Goal: Check status: Check status

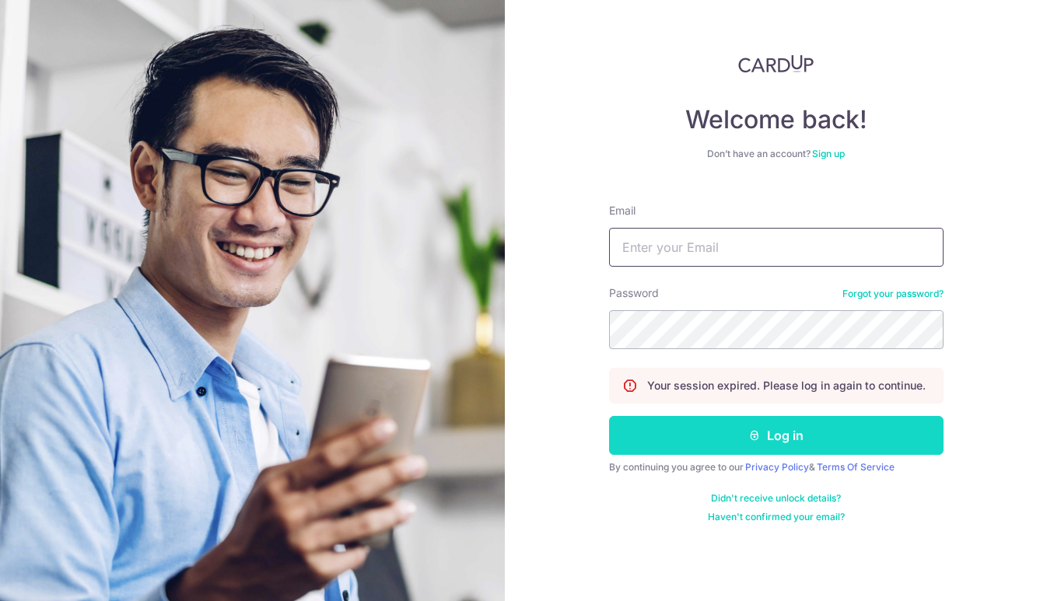
type input "[EMAIL_ADDRESS][DOMAIN_NAME]"
click at [703, 436] on button "Log in" at bounding box center [776, 435] width 335 height 39
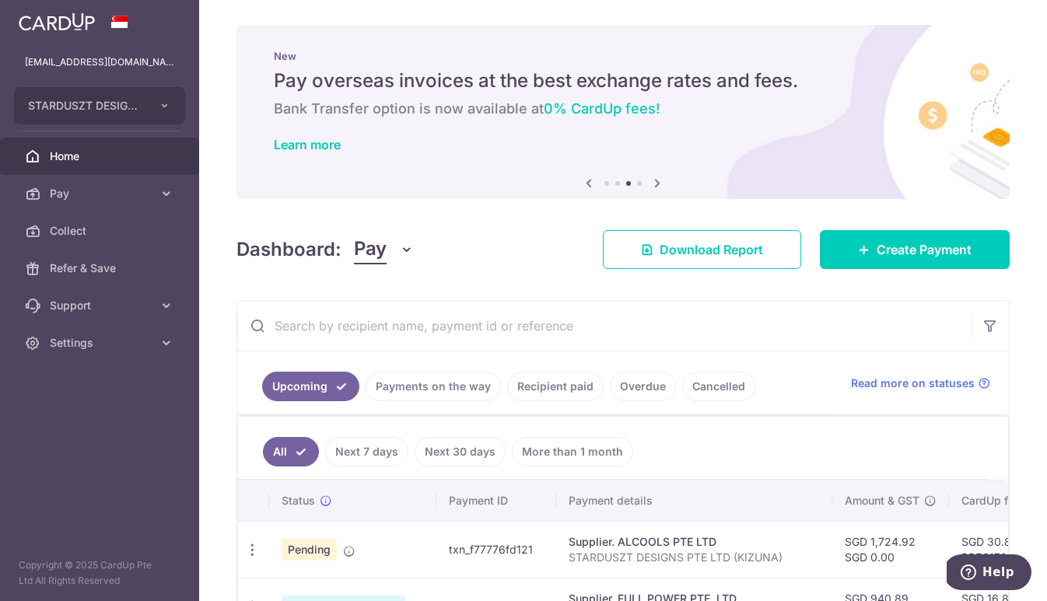
click at [458, 331] on input "text" at bounding box center [604, 326] width 734 height 50
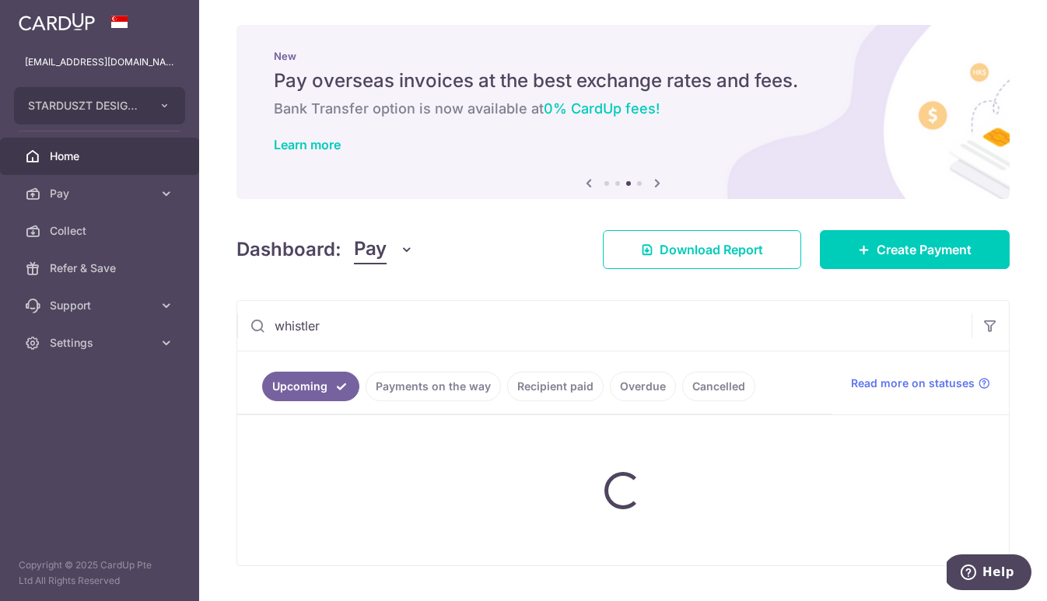
type input "whistler"
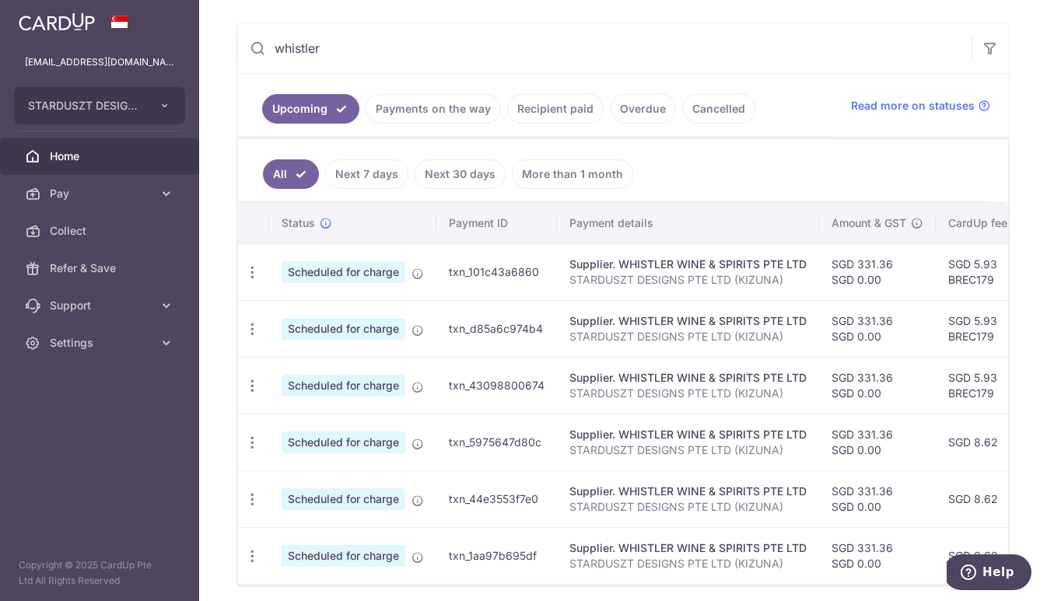
scroll to position [315, 0]
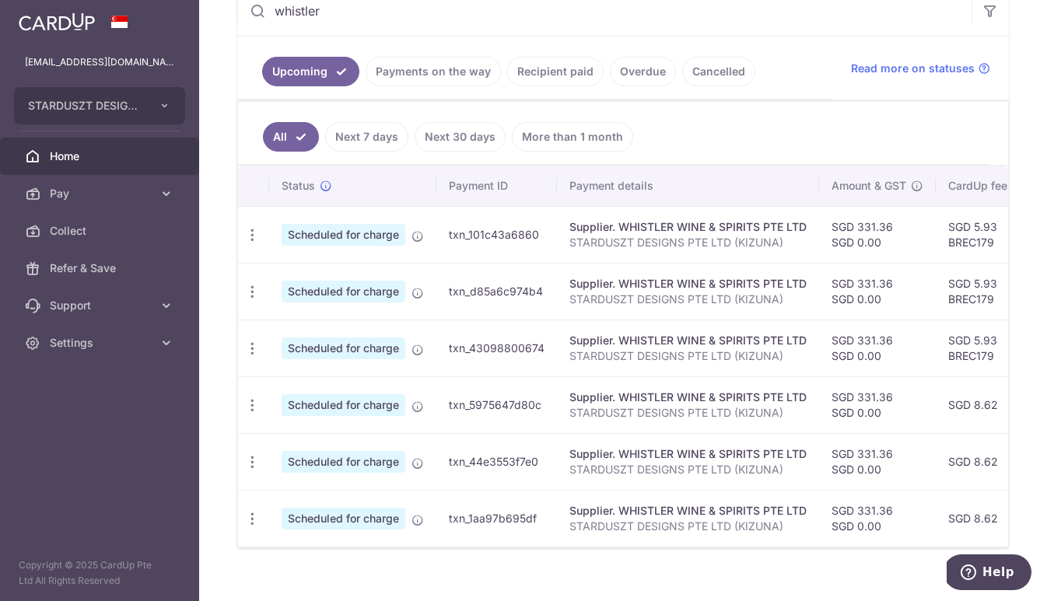
click at [549, 69] on link "Recipient paid" at bounding box center [555, 72] width 96 height 30
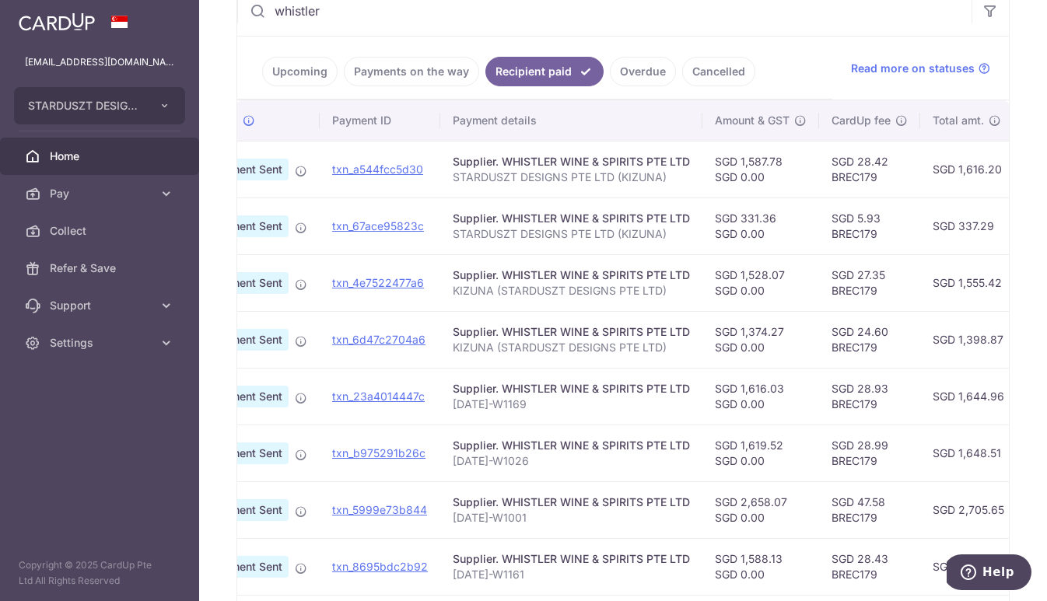
scroll to position [0, 100]
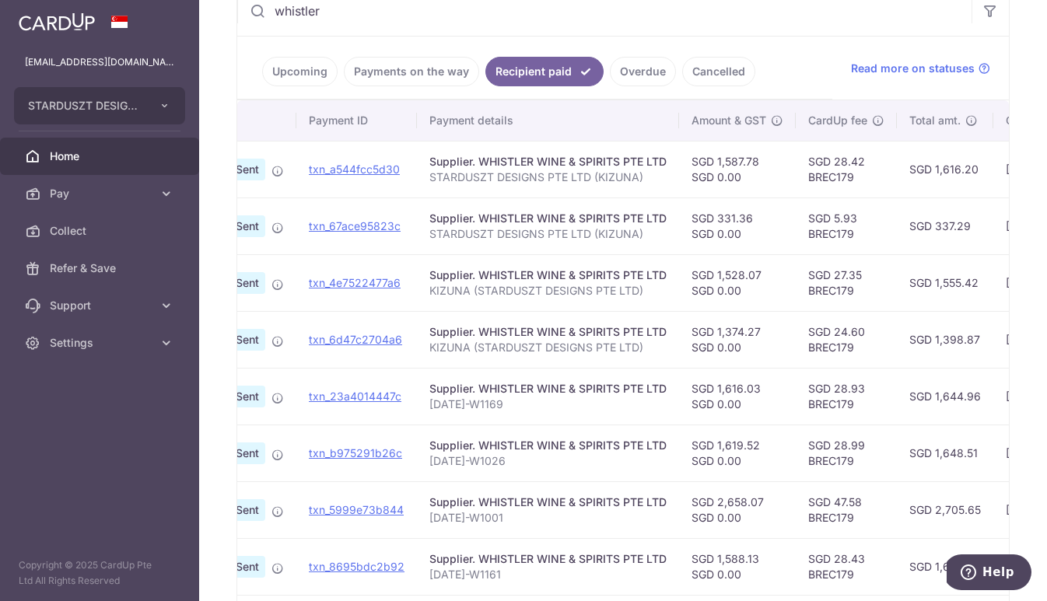
click at [731, 164] on td "SGD 1,587.78 SGD 0.00" at bounding box center [737, 169] width 117 height 57
copy td "1,587.78"
copy link "txn_a544fcc5d30"
drag, startPoint x: 411, startPoint y: 166, endPoint x: 305, endPoint y: 171, distance: 106.0
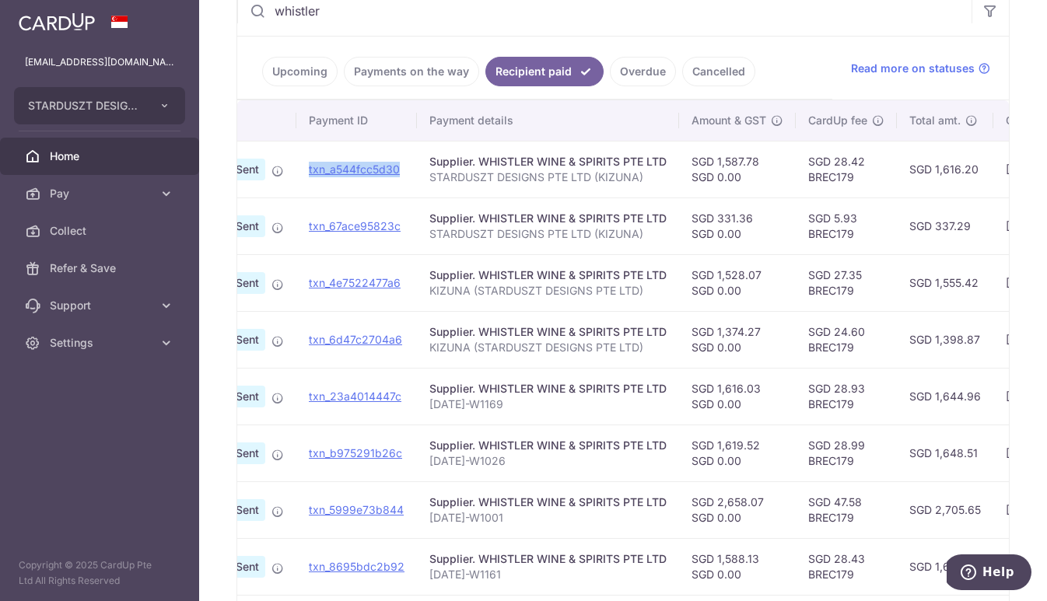
click at [305, 171] on td "txn_a544fcc5d30" at bounding box center [356, 169] width 121 height 57
click at [731, 160] on td "SGD 1,587.78 SGD 0.00" at bounding box center [737, 169] width 117 height 57
copy td "1,587.78"
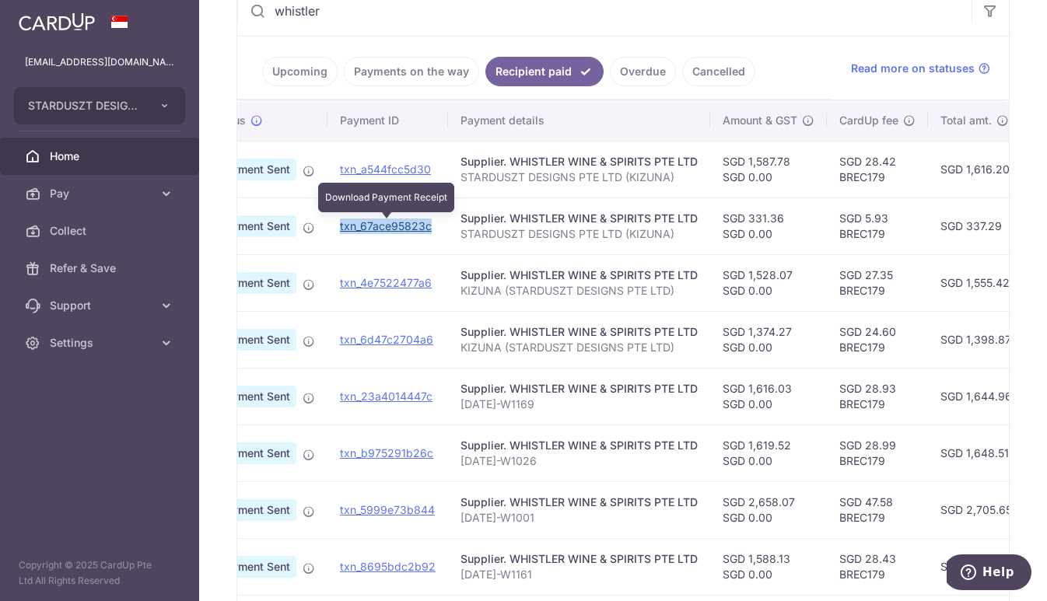
copy link "txn_67ace95823c"
drag, startPoint x: 444, startPoint y: 229, endPoint x: 340, endPoint y: 226, distance: 104.3
click at [340, 226] on td "txn_67ace95823c Download Payment Receipt" at bounding box center [388, 226] width 121 height 57
click at [757, 219] on td "SGD 331.36 SGD 0.00" at bounding box center [768, 226] width 117 height 57
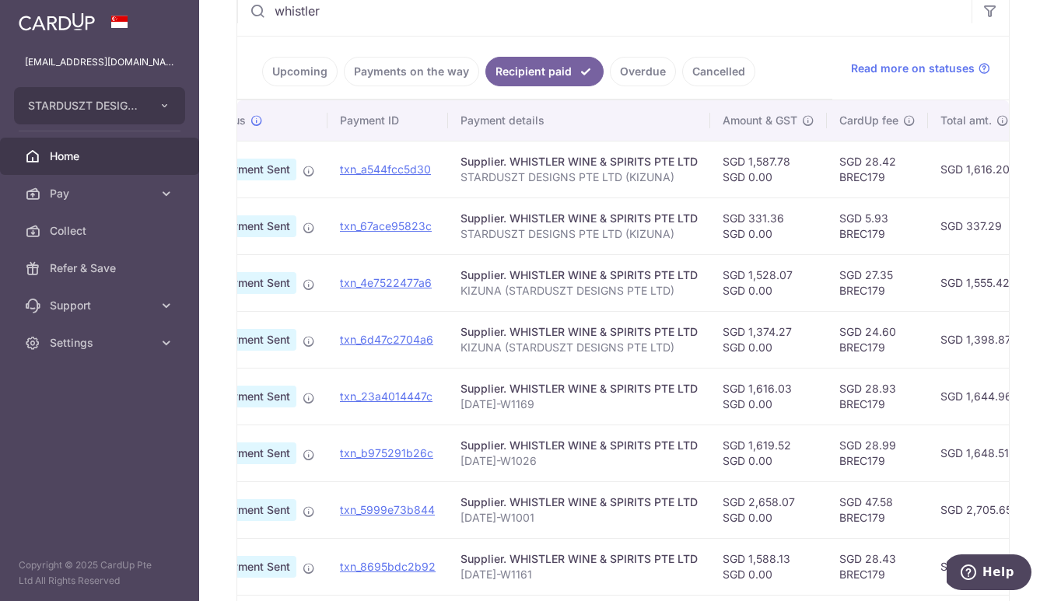
copy td "331.36"
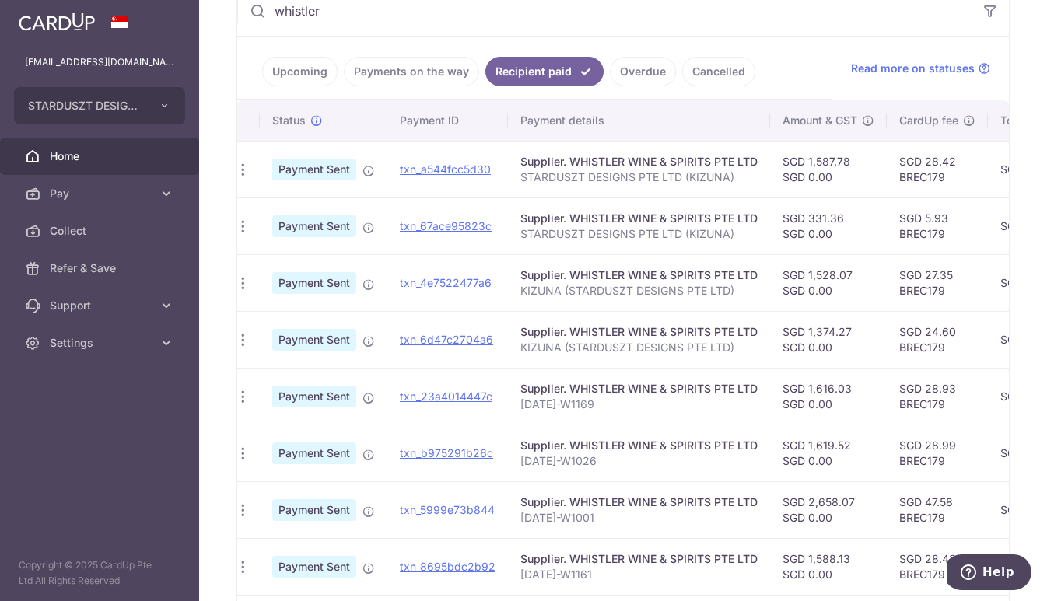
scroll to position [0, 13]
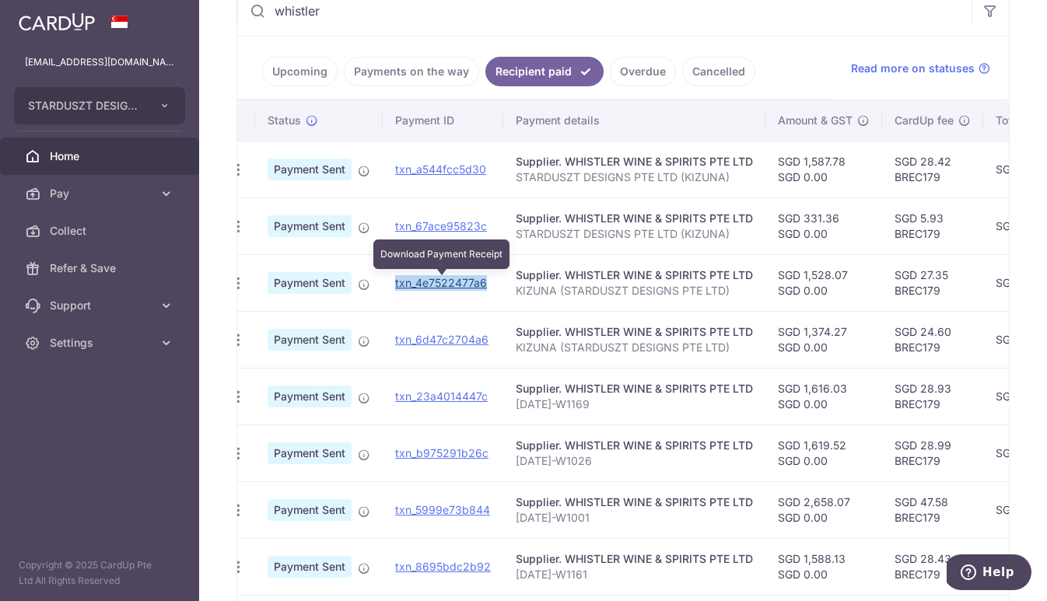
copy link "txn_4e7522477a6"
drag, startPoint x: 495, startPoint y: 281, endPoint x: 397, endPoint y: 282, distance: 98.0
click at [397, 282] on td "txn_4e7522477a6 Download Payment Receipt" at bounding box center [443, 282] width 121 height 57
click at [813, 275] on td "SGD 1,528.07 SGD 0.00" at bounding box center [824, 282] width 117 height 57
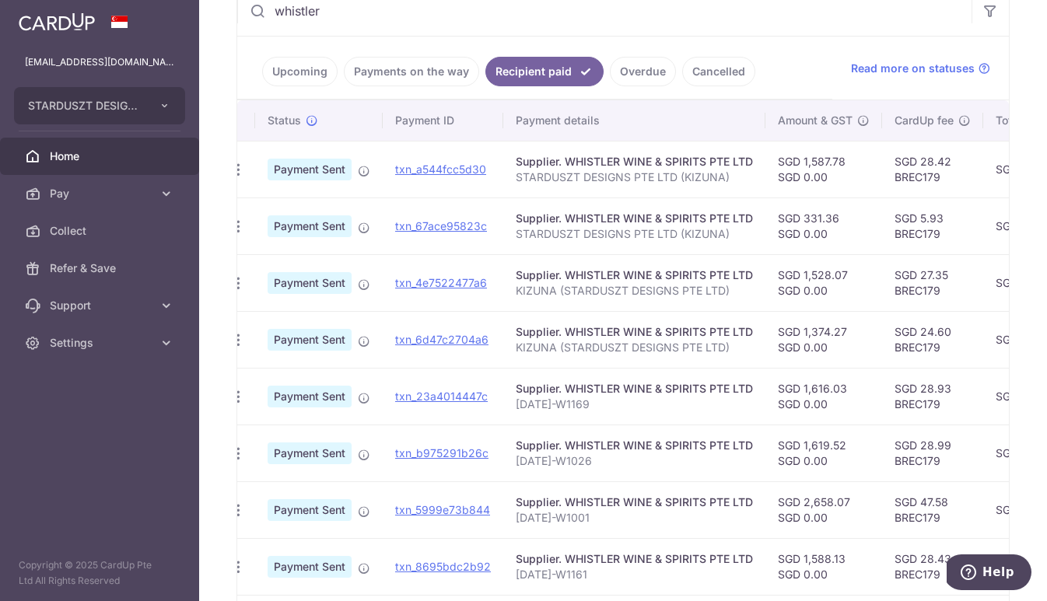
copy td "1,528.07"
copy tr "txn_6d47c2704a6"
drag, startPoint x: 493, startPoint y: 337, endPoint x: 381, endPoint y: 342, distance: 112.2
click at [381, 342] on tr "PDF Receipt Payment Sent txn_6d47c2704a6 Supplier. WHISTLER WINE & SPIRITS PTE …" at bounding box center [808, 339] width 1169 height 57
copy td "1,374.27"
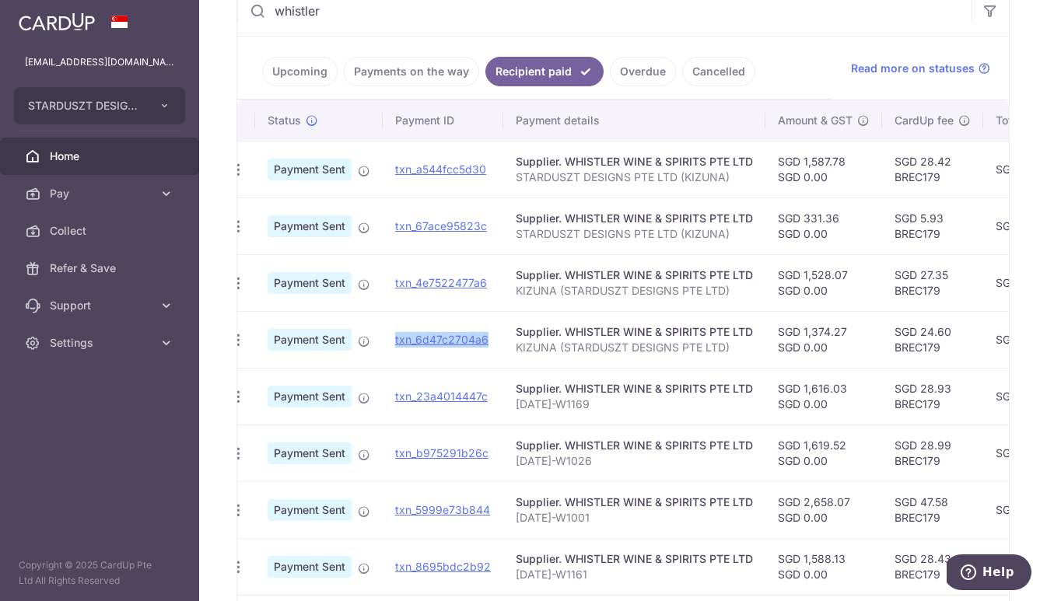
drag, startPoint x: 856, startPoint y: 328, endPoint x: 801, endPoint y: 337, distance: 55.1
click at [801, 337] on td "SGD 1,374.27 SGD 0.00" at bounding box center [824, 339] width 117 height 57
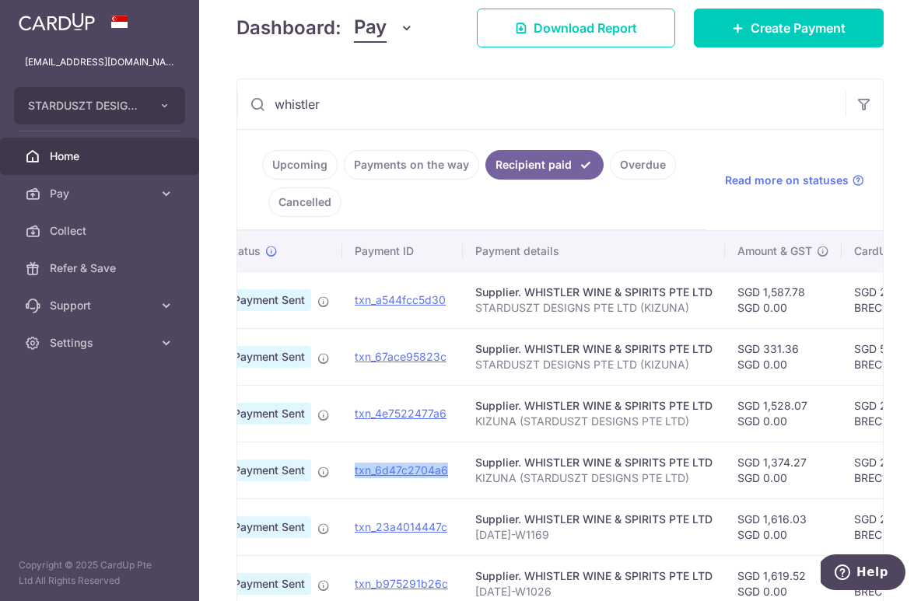
scroll to position [214, 0]
